Goal: Task Accomplishment & Management: Manage account settings

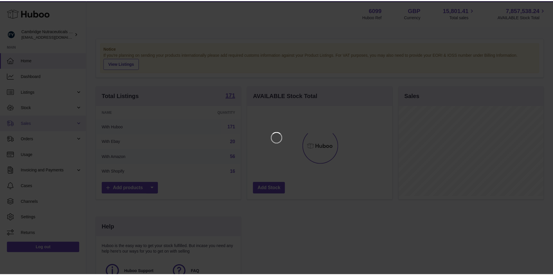
scroll to position [91, 146]
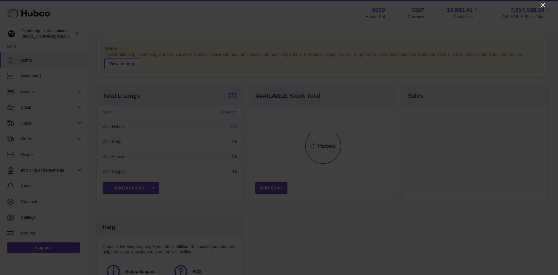
click at [541, 6] on icon "Close" at bounding box center [542, 5] width 7 height 7
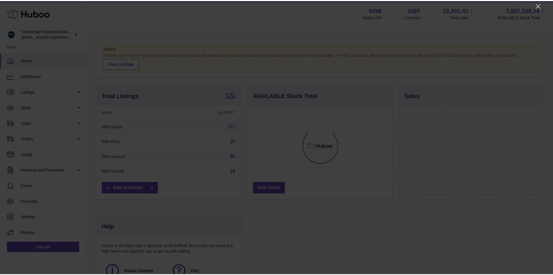
scroll to position [290413, 290359]
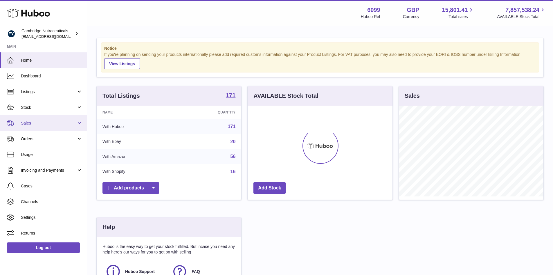
click at [38, 128] on link "Sales" at bounding box center [43, 123] width 87 height 16
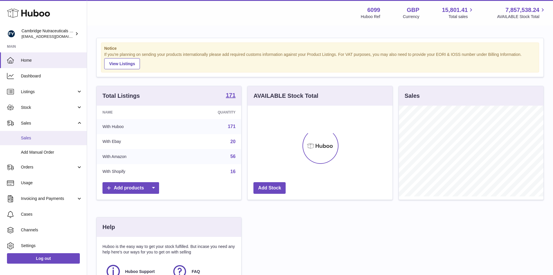
click at [39, 136] on span "Sales" at bounding box center [52, 138] width 62 height 6
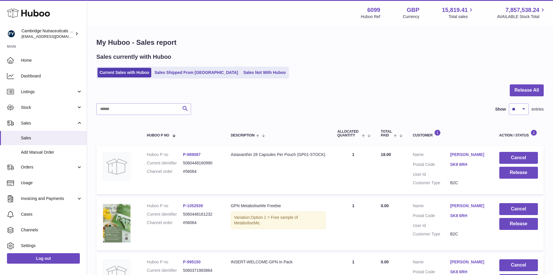
click at [243, 71] on link "Sales Not With Huboo" at bounding box center [264, 73] width 46 height 10
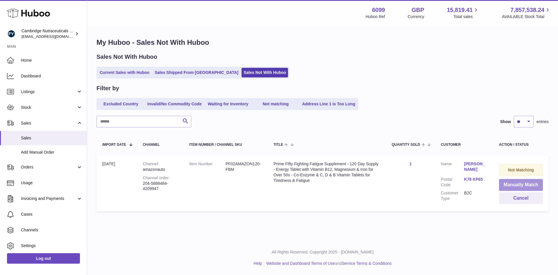
click at [507, 185] on button "Manually Match" at bounding box center [521, 185] width 44 height 12
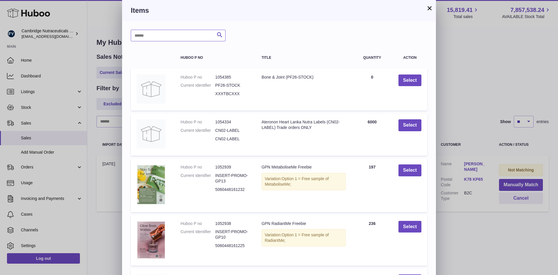
drag, startPoint x: 161, startPoint y: 39, endPoint x: 162, endPoint y: 15, distance: 23.6
click at [161, 39] on input "text" at bounding box center [178, 36] width 95 height 12
type input "********"
click at [219, 33] on icon "submit" at bounding box center [219, 34] width 7 height 7
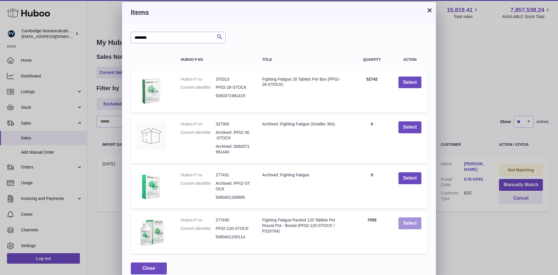
click at [408, 224] on button "Select" at bounding box center [409, 223] width 23 height 12
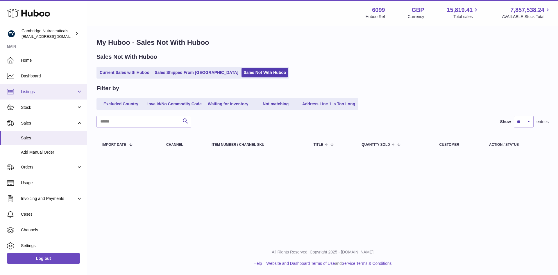
click at [43, 90] on span "Listings" at bounding box center [48, 92] width 55 height 6
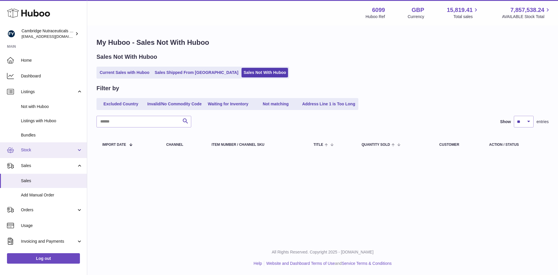
click at [40, 149] on span "Stock" at bounding box center [48, 150] width 55 height 6
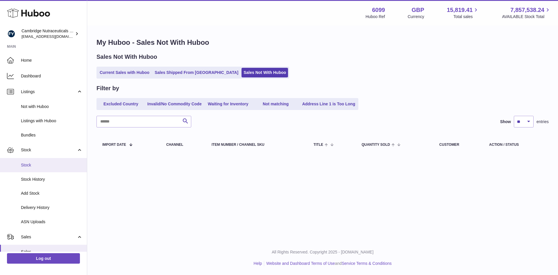
click at [38, 163] on span "Stock" at bounding box center [52, 165] width 62 height 6
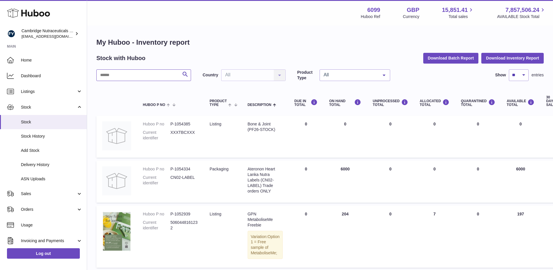
click at [122, 76] on input "text" at bounding box center [143, 75] width 95 height 12
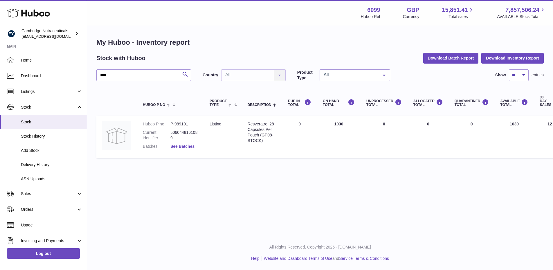
click at [184, 144] on link "See Batches" at bounding box center [183, 146] width 24 height 5
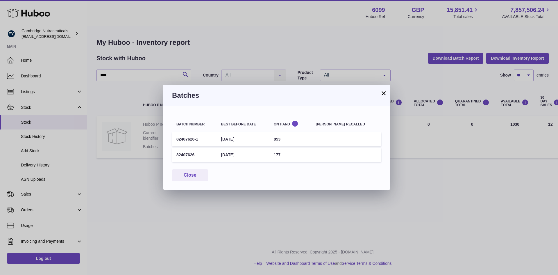
click at [385, 95] on button "×" at bounding box center [383, 92] width 7 height 7
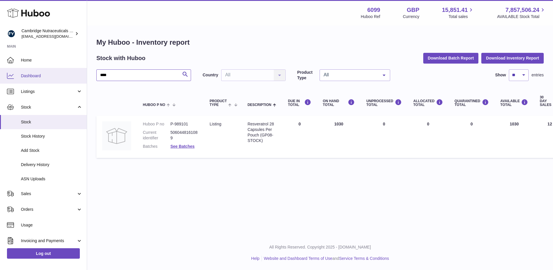
drag, startPoint x: 116, startPoint y: 72, endPoint x: 77, endPoint y: 68, distance: 39.4
click at [77, 68] on div "Huboo Cambridge Nutraceuticals Ltd huboo@camnutra.com Main Home Dashboard Listi…" at bounding box center [276, 135] width 553 height 270
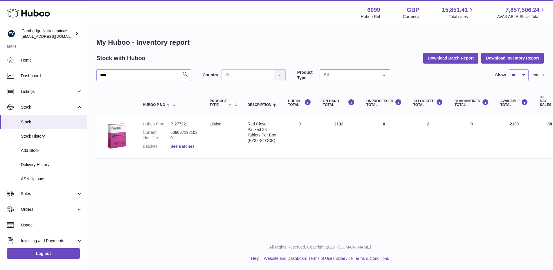
click at [192, 146] on link "See Batches" at bounding box center [183, 146] width 24 height 5
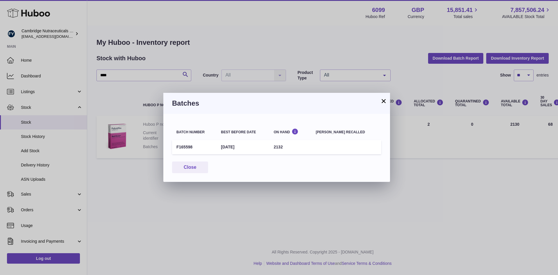
click at [384, 101] on button "×" at bounding box center [383, 100] width 7 height 7
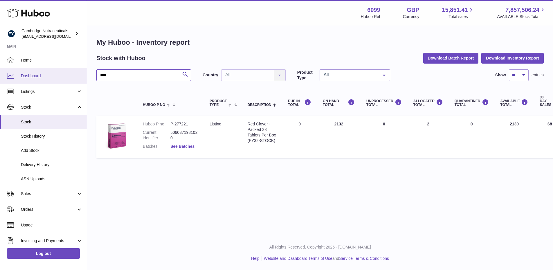
drag, startPoint x: 118, startPoint y: 76, endPoint x: 66, endPoint y: 76, distance: 51.7
click at [66, 76] on div "Huboo Cambridge Nutraceuticals Ltd huboo@camnutra.com Main Home Dashboard Listi…" at bounding box center [276, 135] width 553 height 270
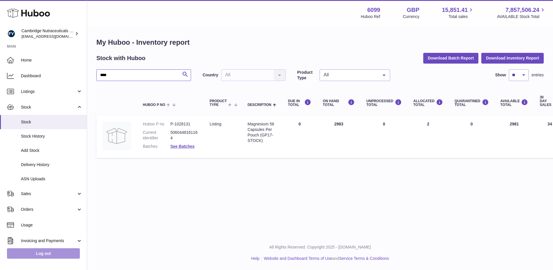
type input "****"
